Goal: Communication & Community: Answer question/provide support

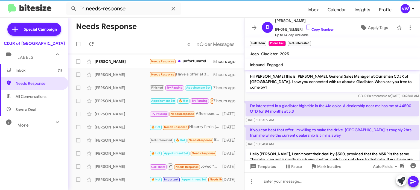
scroll to position [101, 0]
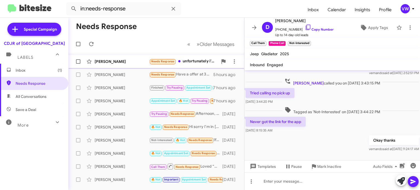
click at [156, 60] on span "Needs Response" at bounding box center [162, 62] width 23 height 4
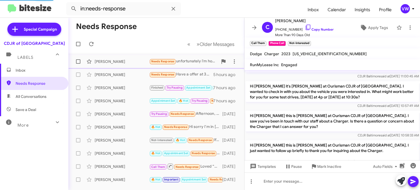
scroll to position [522, 0]
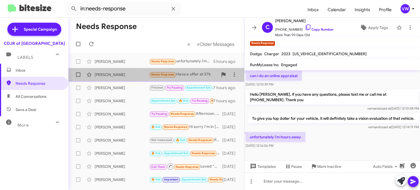
click at [161, 75] on span "Needs Response" at bounding box center [162, 75] width 23 height 4
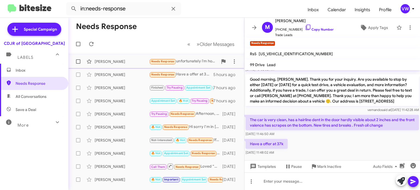
click at [169, 61] on span "Needs Response" at bounding box center [162, 62] width 23 height 4
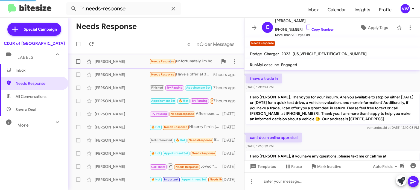
scroll to position [106, 0]
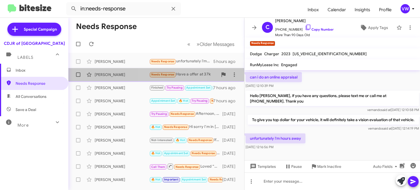
click at [169, 74] on span "Needs Response" at bounding box center [162, 75] width 23 height 4
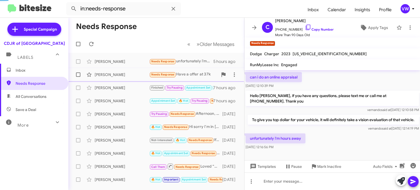
scroll to position [48, 0]
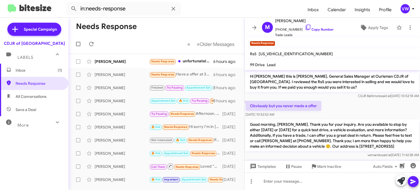
scroll to position [48, 0]
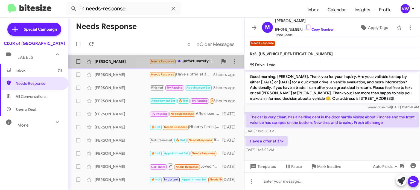
click at [155, 62] on span "Needs Response" at bounding box center [162, 62] width 23 height 4
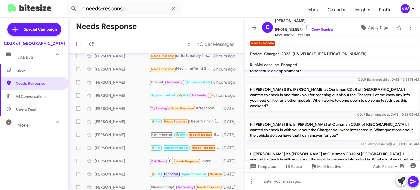
scroll to position [34, 0]
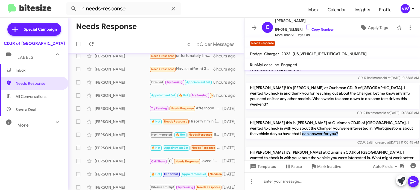
drag, startPoint x: 293, startPoint y: 132, endPoint x: 291, endPoint y: 94, distance: 37.8
click at [290, 118] on p "Hi [PERSON_NAME] this is [PERSON_NAME] at Ourisman CDJR of [GEOGRAPHIC_DATA]. I…" at bounding box center [332, 128] width 173 height 21
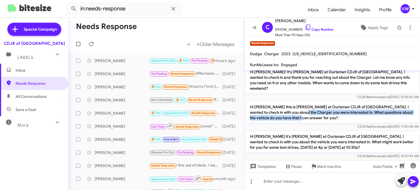
scroll to position [0, 0]
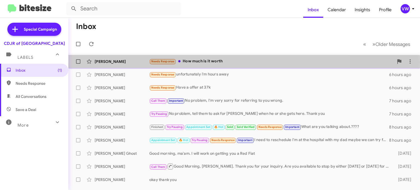
click at [176, 62] on span "Needs Response" at bounding box center [162, 61] width 27 height 5
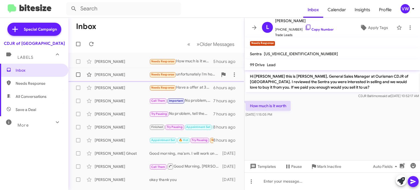
click at [170, 70] on div "Courtney Crotzer Needs Response unfortunately i'm hours away 6 hours ago" at bounding box center [156, 74] width 167 height 11
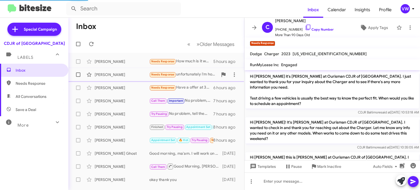
scroll to position [522, 0]
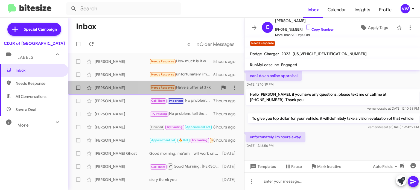
click at [164, 89] on span "Needs Response" at bounding box center [162, 88] width 23 height 4
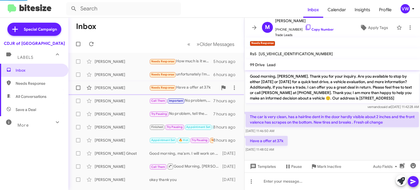
scroll to position [48, 0]
